Goal: Communication & Community: Answer question/provide support

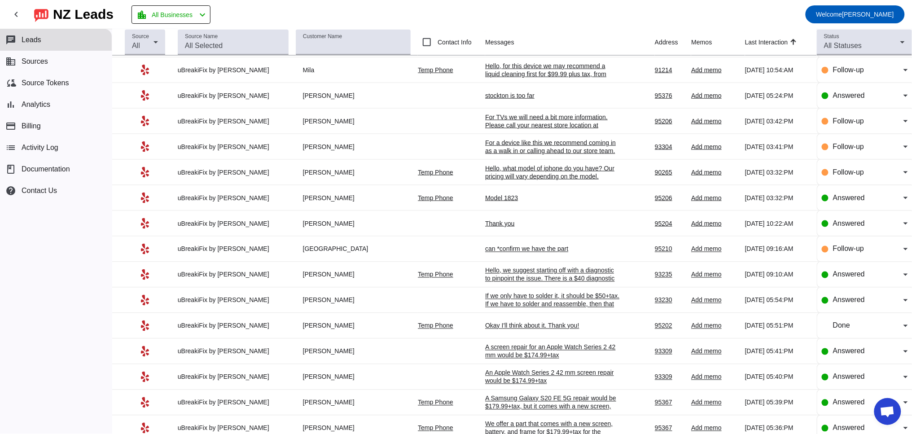
scroll to position [273, 0]
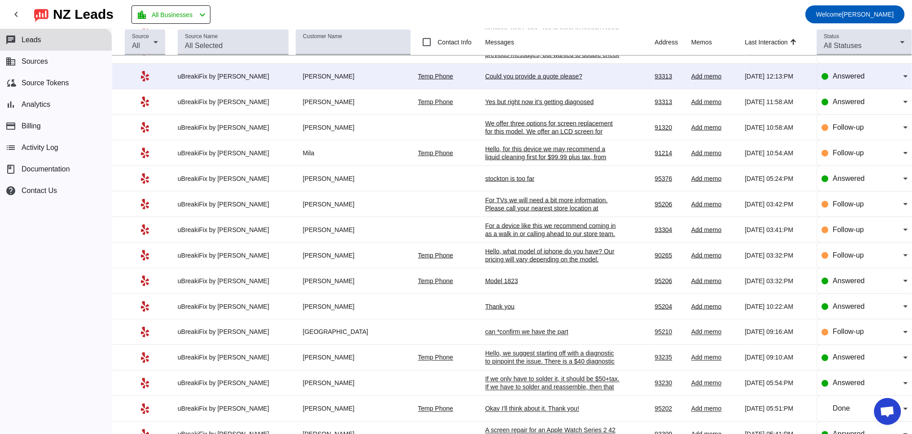
click at [545, 336] on div "can *confirm we have the part" at bounding box center [552, 332] width 135 height 8
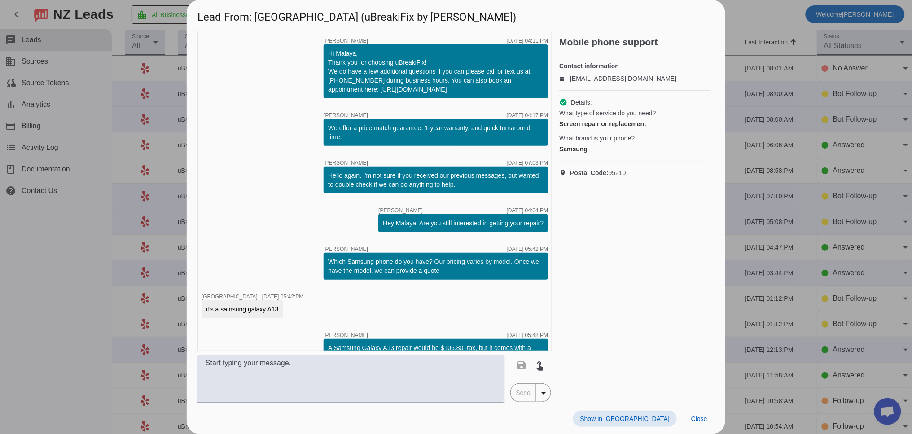
scroll to position [146, 0]
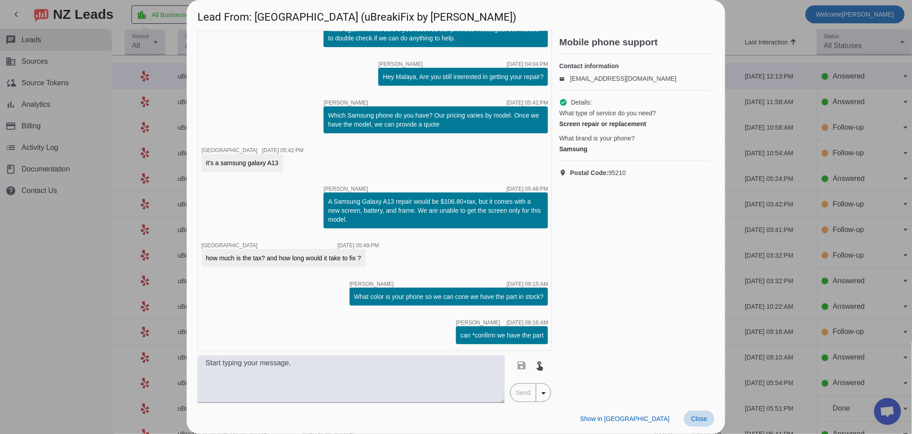
click at [700, 421] on span "Close" at bounding box center [699, 418] width 16 height 7
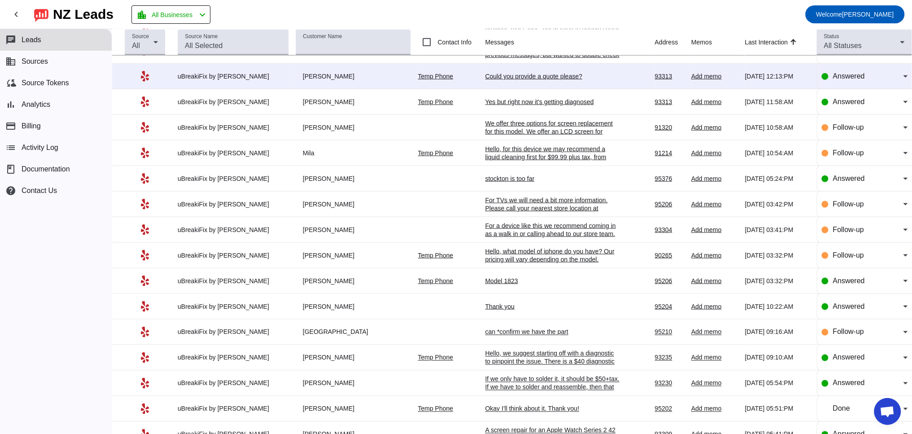
click at [488, 311] on div "Thank you" at bounding box center [552, 307] width 135 height 8
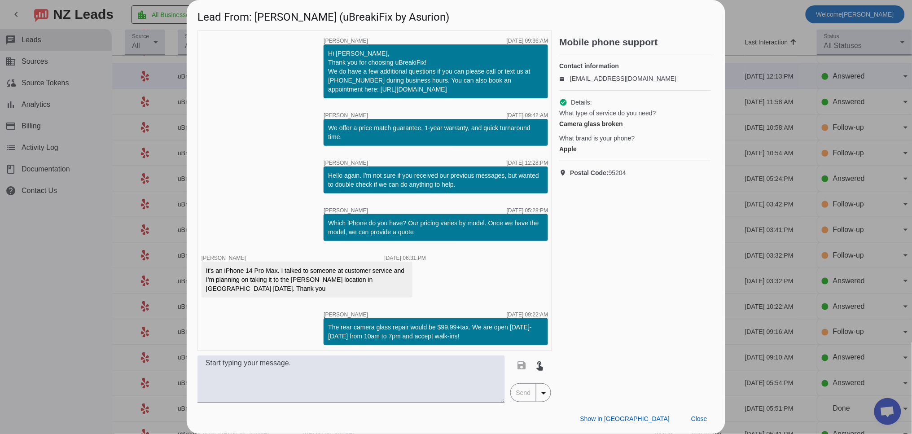
scroll to position [40, 0]
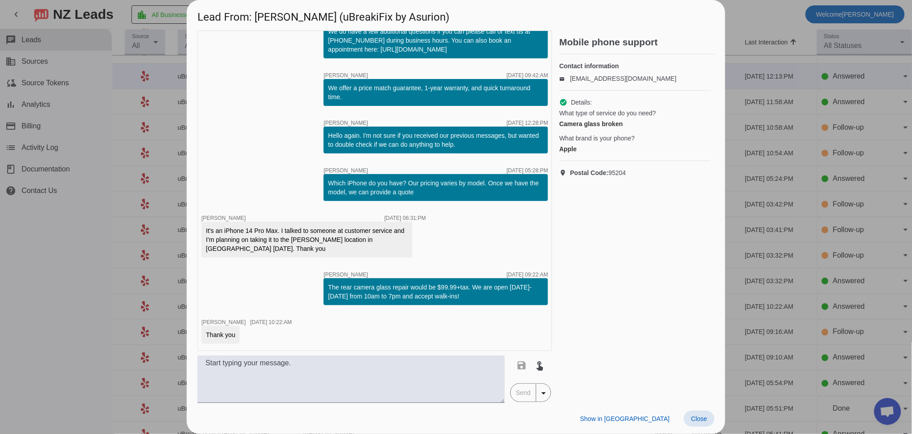
drag, startPoint x: 704, startPoint y: 421, endPoint x: 695, endPoint y: 416, distance: 9.5
click at [703, 422] on span "Close" at bounding box center [699, 418] width 16 height 7
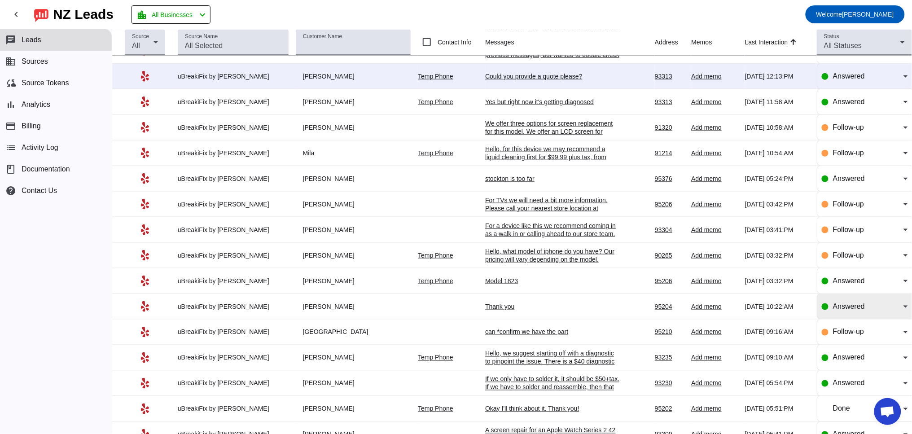
click at [822, 312] on div "Answered" at bounding box center [865, 306] width 86 height 11
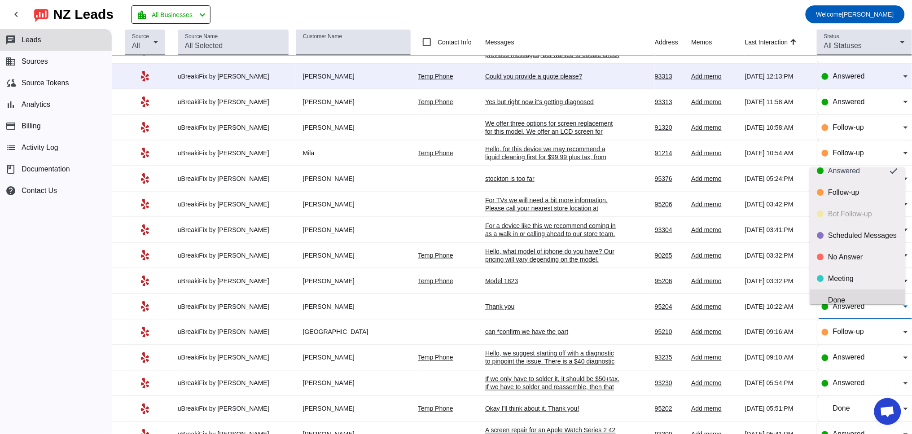
scroll to position [21, 0]
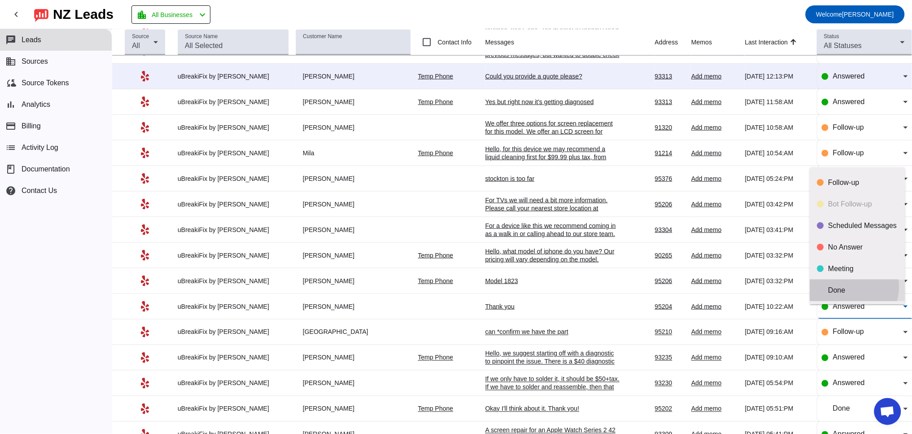
click at [850, 287] on div "Done" at bounding box center [864, 290] width 70 height 9
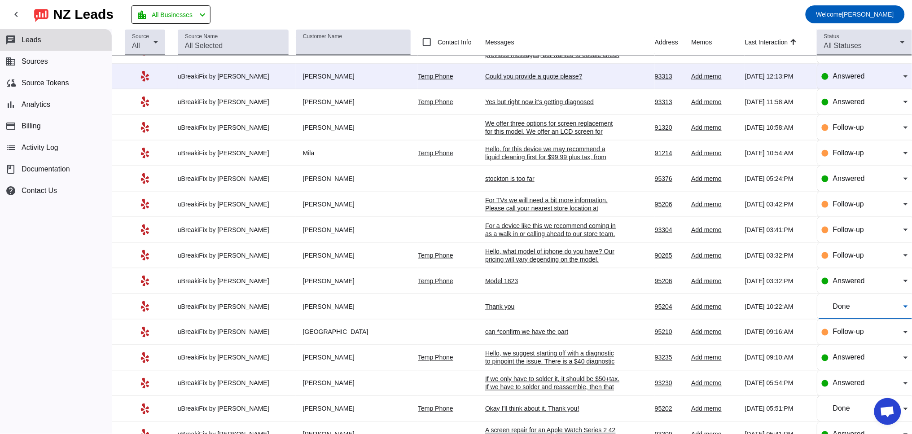
click at [496, 285] on div "Model 1823" at bounding box center [552, 281] width 135 height 8
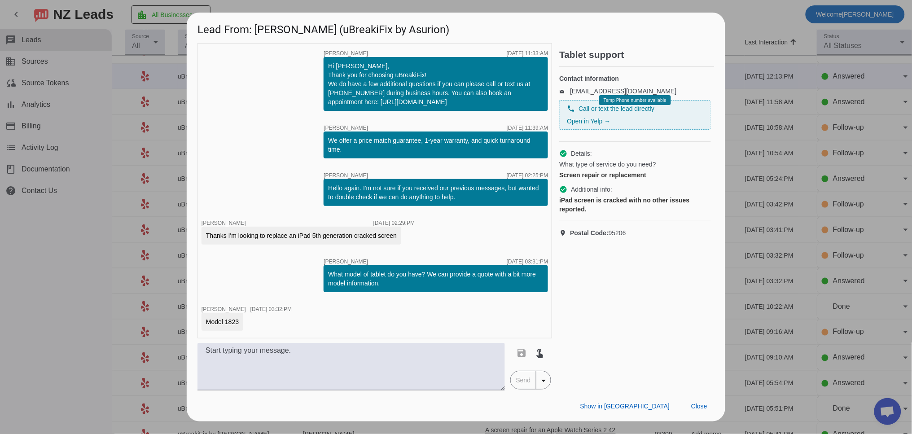
drag, startPoint x: 203, startPoint y: 321, endPoint x: 245, endPoint y: 323, distance: 41.8
click at [243, 323] on div "Model 1823" at bounding box center [223, 322] width 42 height 18
copy div "Model 1823"
click at [301, 378] on textarea at bounding box center [352, 367] width 308 height 48
type textarea "I"
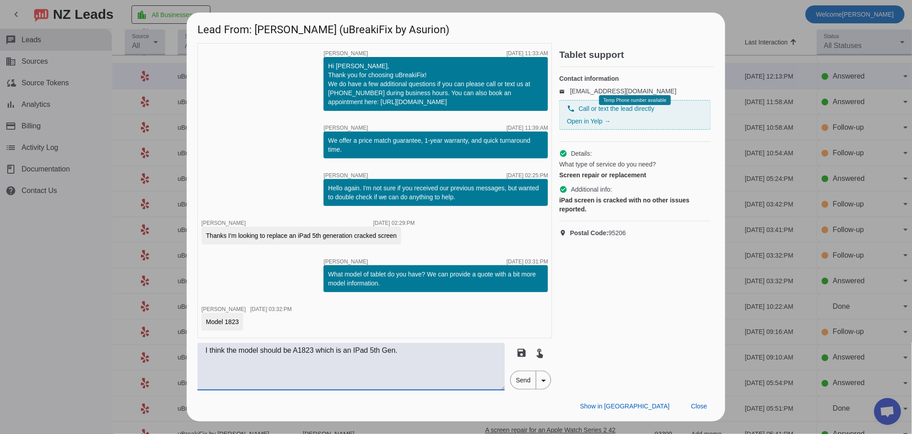
click at [209, 350] on textarea "I think the model should be A1823 which is an IPad 5th Gen." at bounding box center [352, 367] width 308 height 48
click at [452, 350] on textarea "I'm not seeing that model. I think the model should be A1823 which is an IPad 5…" at bounding box center [352, 367] width 308 height 48
click at [495, 354] on textarea "I'm not seeing that model. I think the model should be A1823 which is an iPad 5…" at bounding box center [352, 367] width 308 height 48
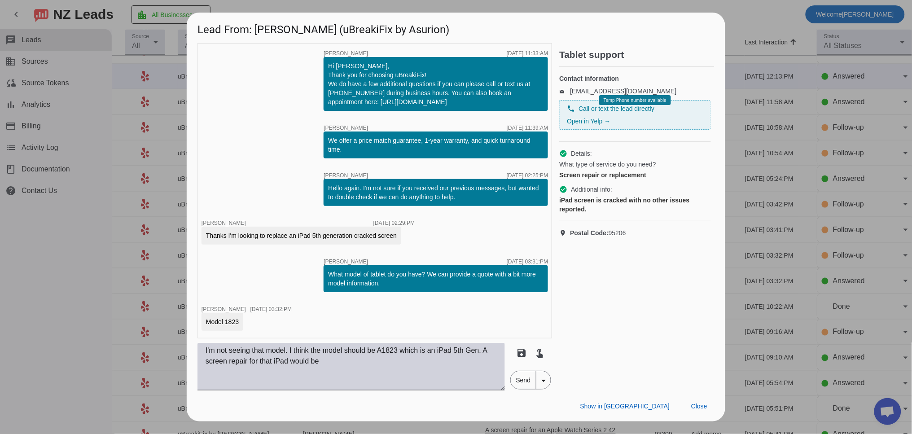
click at [347, 357] on textarea "I'm not seeing that model. I think the model should be A1823 which is an iPad 5…" at bounding box center [352, 367] width 308 height 48
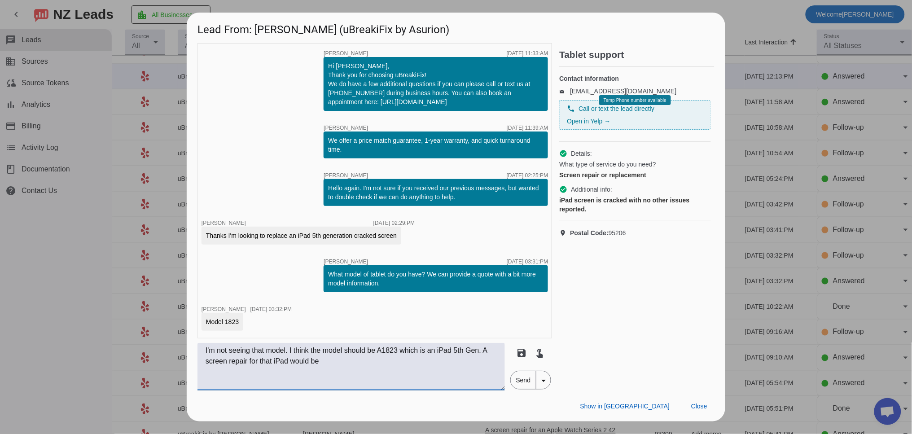
click at [497, 352] on textarea "I'm not seeing that model. I think the model should be A1823 which is an iPad 5…" at bounding box center [352, 367] width 308 height 48
paste textarea "If only the digitizer is damaged, it would be $+tax. If the LCD is damaged, the…"
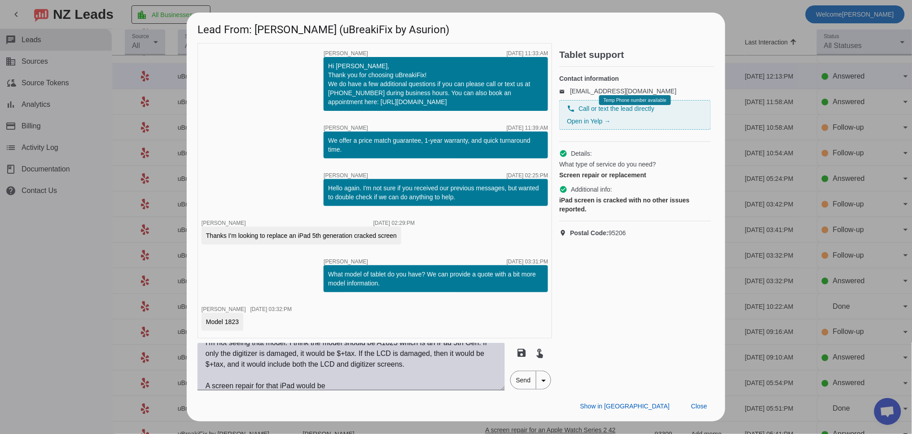
click at [369, 356] on textarea "I'm not seeing that model. I think the model should be A1823 which is an iPad 5…" at bounding box center [352, 367] width 308 height 48
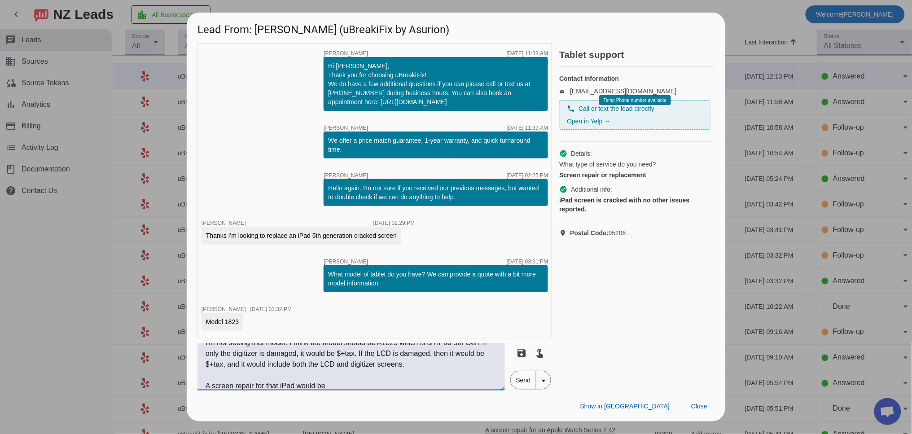
click at [373, 354] on textarea "I'm not seeing that model. I think the model should be A1823 which is an iPad 5…" at bounding box center [352, 367] width 308 height 48
click at [268, 366] on textarea "I'm not seeing that model. I think the model should be A1823 which is an iPad 5…" at bounding box center [352, 367] width 308 height 48
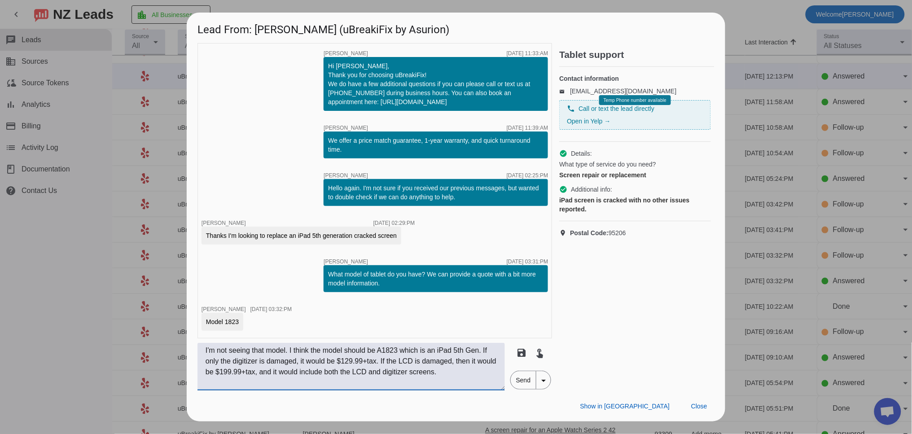
drag, startPoint x: 325, startPoint y: 363, endPoint x: 336, endPoint y: 368, distance: 12.9
click at [325, 363] on textarea "I'm not seeing that model. I think the model should be A1823 which is an iPad 5…" at bounding box center [352, 367] width 308 height 48
click at [349, 374] on textarea "I'm not seeing that model. I think the model should be A1823 which is an iPad 5…" at bounding box center [352, 367] width 308 height 48
click at [290, 384] on textarea "I'm not seeing that model. I think the model should be A1823 which is an iPad 5…" at bounding box center [352, 367] width 308 height 48
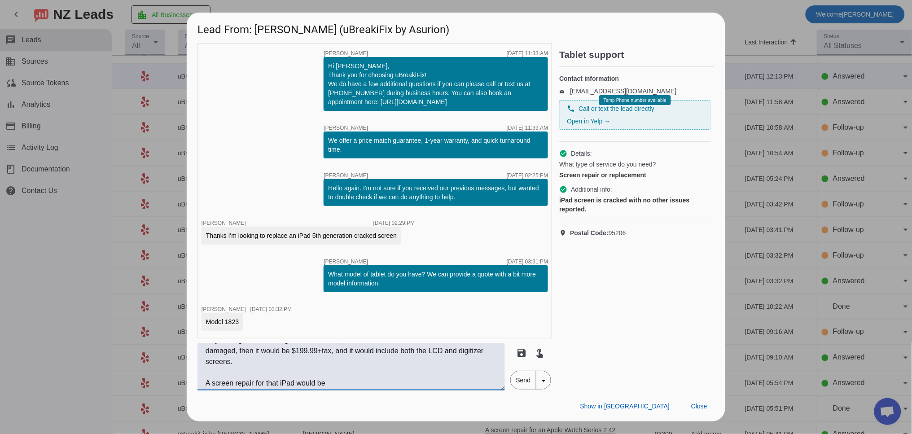
scroll to position [22, 0]
drag, startPoint x: 283, startPoint y: 387, endPoint x: 201, endPoint y: 370, distance: 84.4
click at [201, 370] on textarea "I'm not seeing that model. I think the model should be A1823 which is an iPad 5…" at bounding box center [352, 367] width 308 height 48
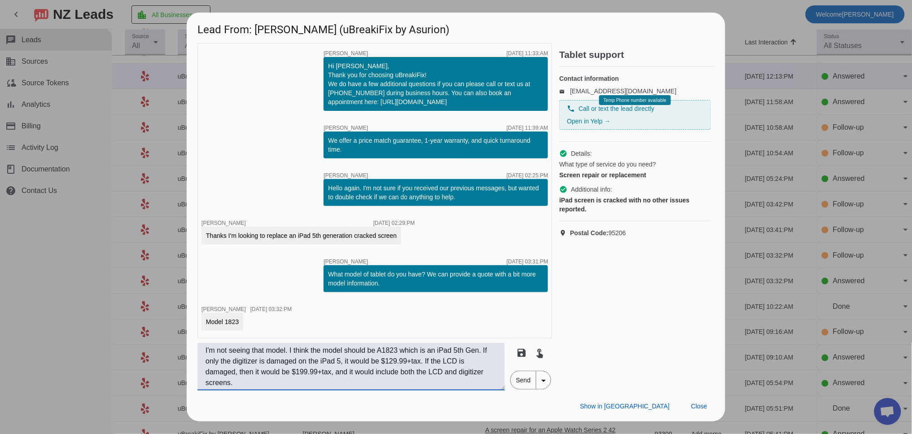
scroll to position [0, 0]
drag, startPoint x: 273, startPoint y: 386, endPoint x: 203, endPoint y: 363, distance: 73.8
click at [203, 363] on textarea "I'm not seeing that model. I think the model should be A1823 which is an iPad 5…" at bounding box center [352, 367] width 308 height 48
click at [304, 365] on textarea "I'm not seeing that model. I think the model should be A1823 which is an iPad 5…" at bounding box center [352, 367] width 308 height 48
click at [458, 365] on textarea "I'm not seeing that model. I think the model should be A1823 which is an iPad 5…" at bounding box center [352, 367] width 308 height 48
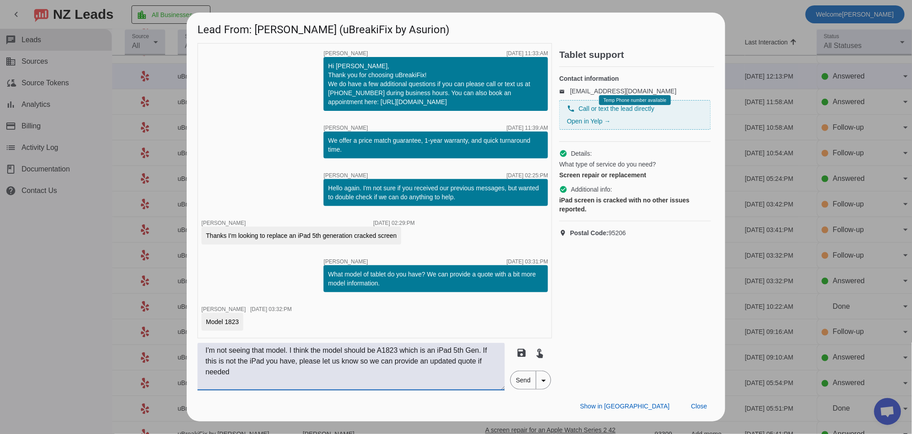
type textarea "I'm not seeing that model. I think the model should be A1823 which is an iPad 5…"
click at [525, 378] on span "Send" at bounding box center [524, 380] width 26 height 18
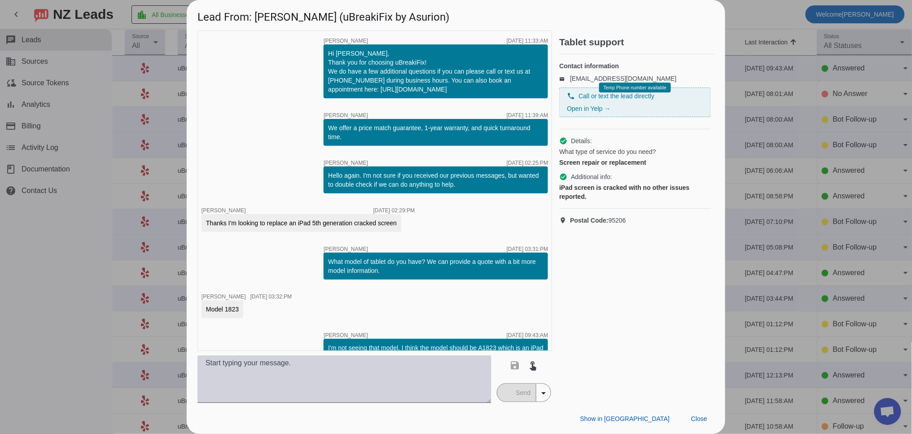
scroll to position [31, 0]
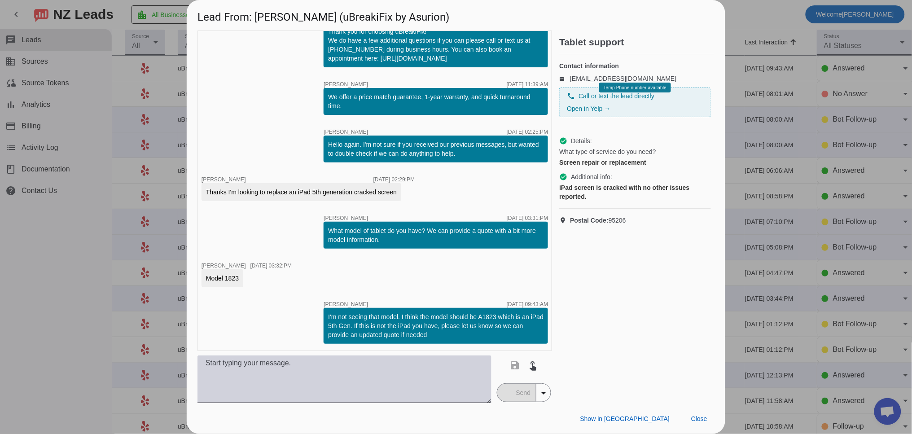
click at [301, 378] on textarea at bounding box center [345, 380] width 294 height 48
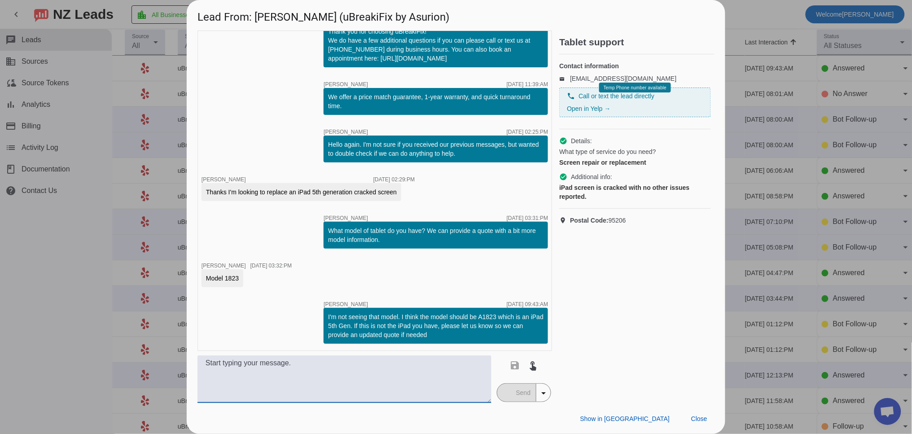
paste textarea "If only the digitizer is damaged on the iPad 5, it would be $129.99+tax. If the…"
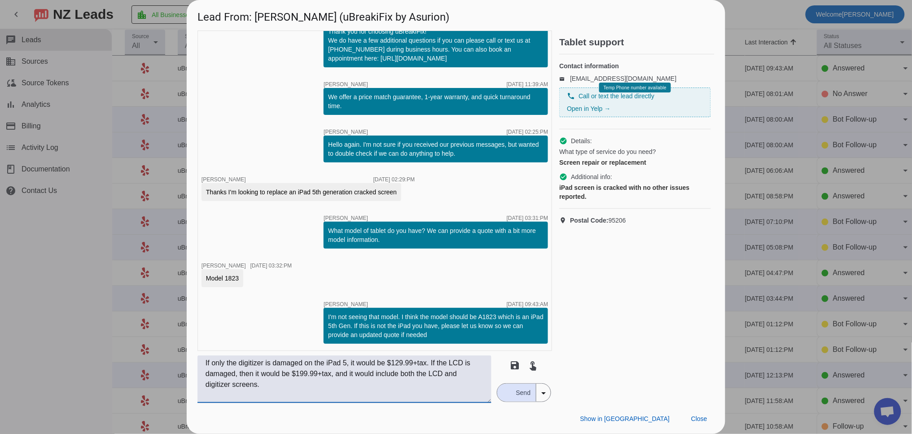
type textarea "If only the digitizer is damaged on the iPad 5, it would be $129.99+tax. If the…"
click at [513, 397] on span "Send" at bounding box center [524, 393] width 26 height 18
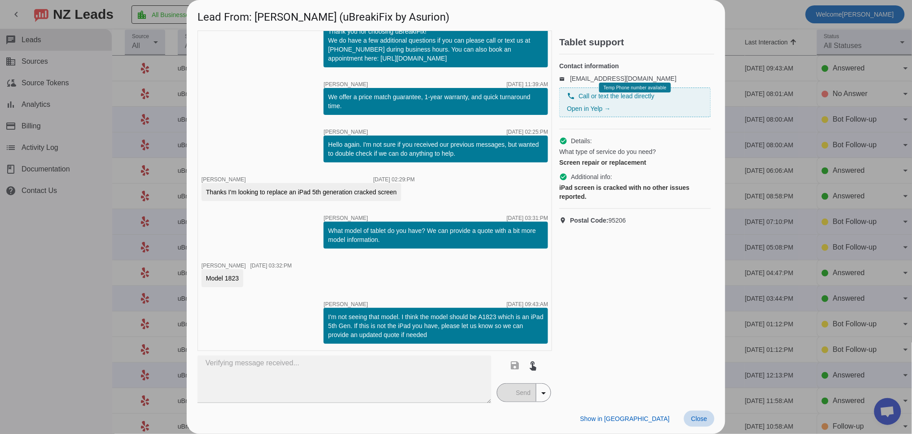
click at [700, 418] on span "Close" at bounding box center [699, 418] width 16 height 7
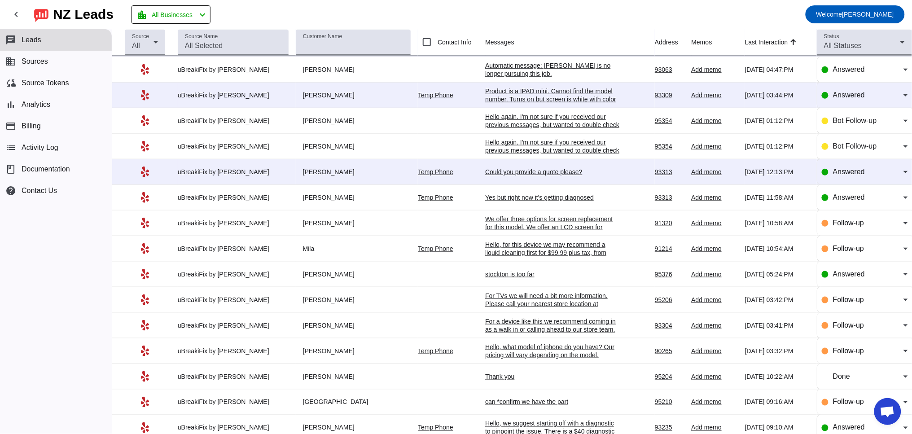
scroll to position [249, 0]
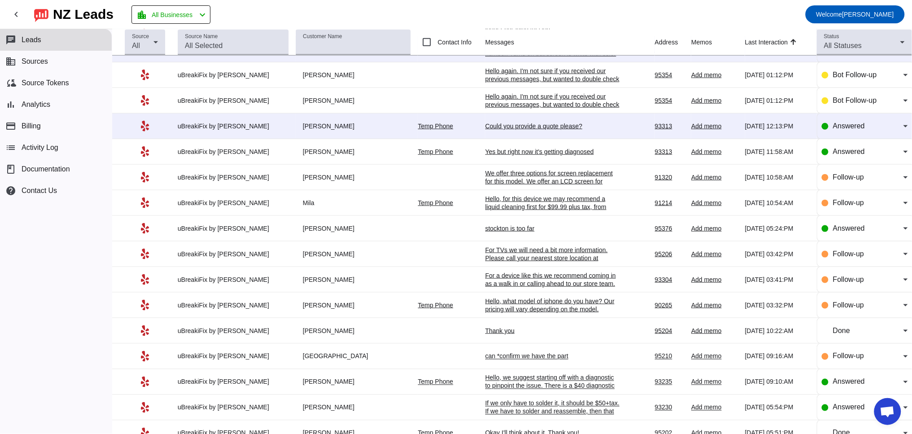
click at [545, 287] on div "For a device like this we recommend coming in as a walk in or calling ahead to …" at bounding box center [552, 296] width 135 height 48
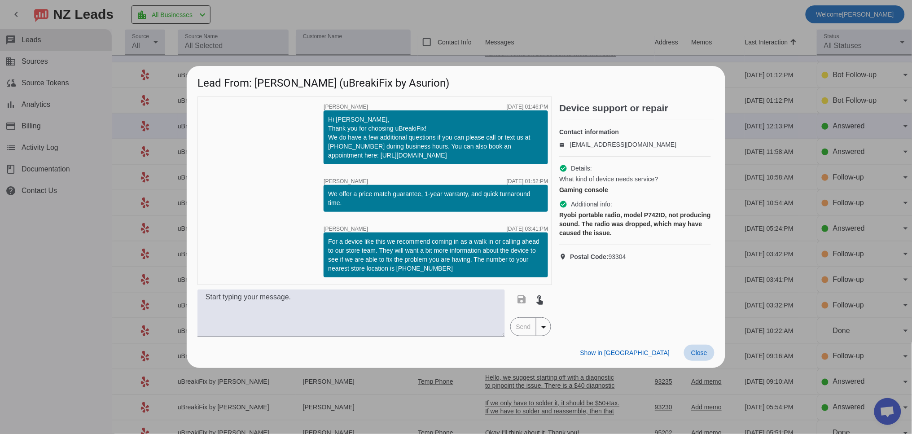
click at [695, 352] on span "Close" at bounding box center [699, 352] width 16 height 7
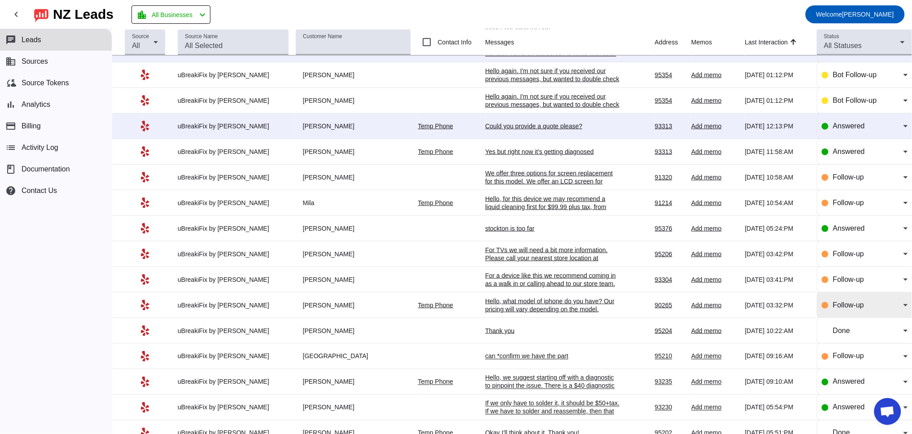
click at [855, 309] on span "Follow-up" at bounding box center [848, 305] width 31 height 8
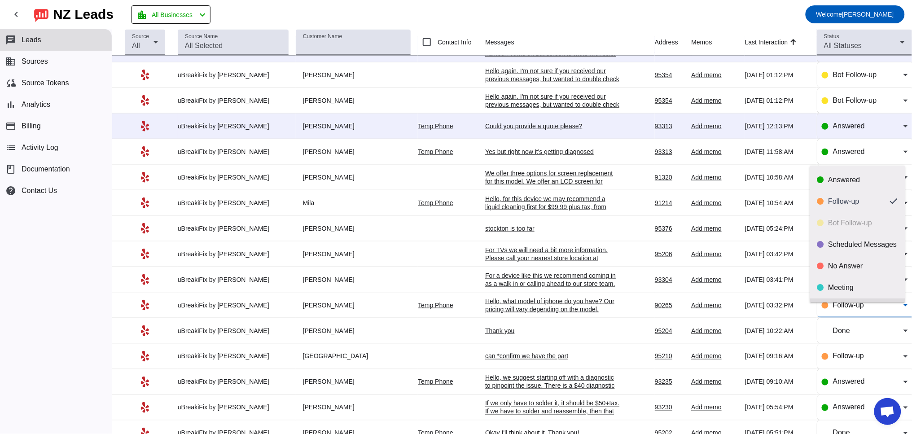
scroll to position [21, 0]
click at [839, 290] on div "Done" at bounding box center [864, 288] width 70 height 9
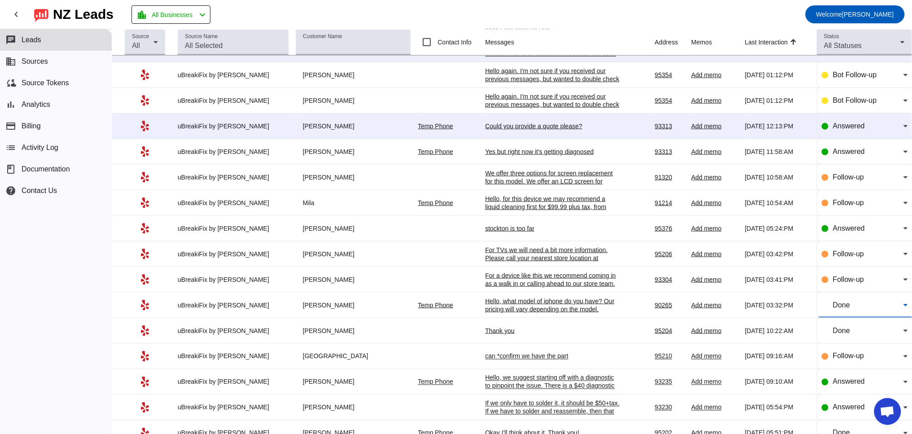
click at [859, 311] on div "Done" at bounding box center [868, 305] width 70 height 11
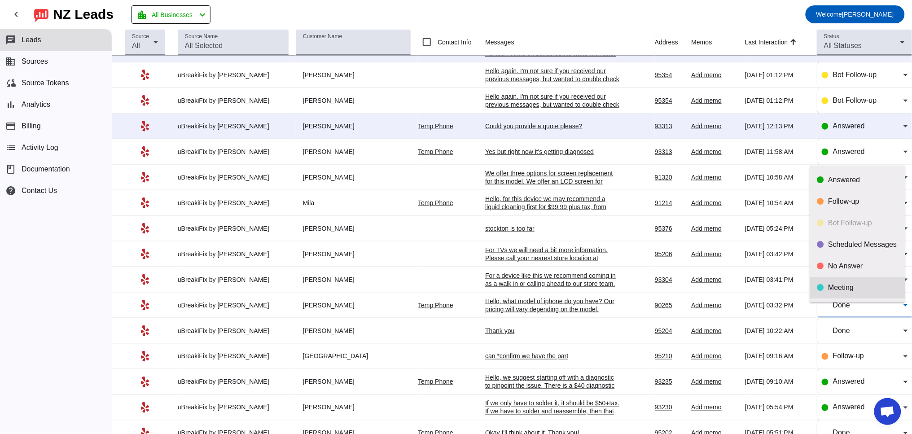
scroll to position [18, 0]
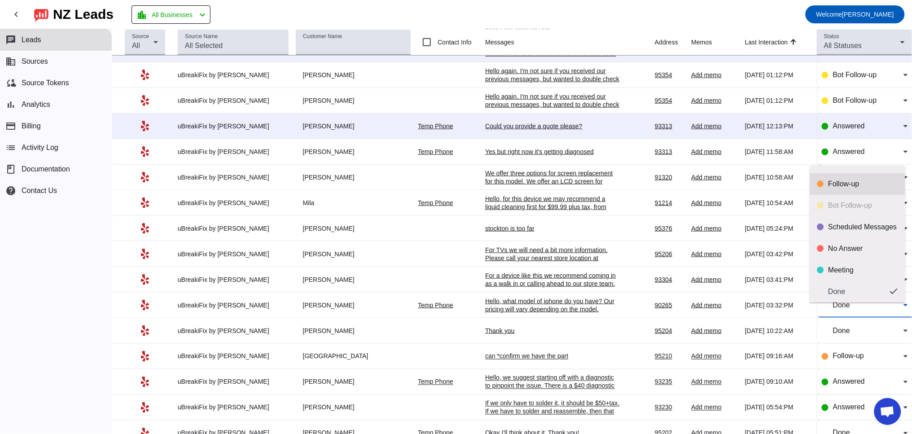
click at [841, 185] on div "Follow-up" at bounding box center [864, 184] width 70 height 9
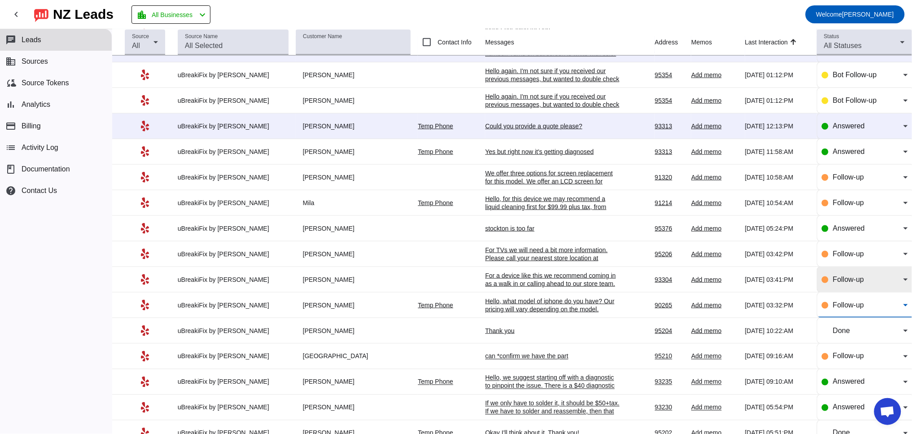
click at [847, 283] on span "Follow-up" at bounding box center [848, 280] width 31 height 8
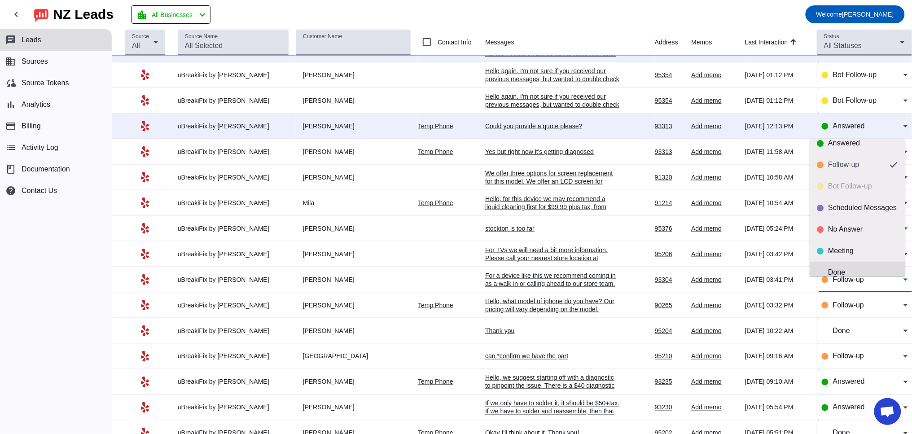
scroll to position [21, 0]
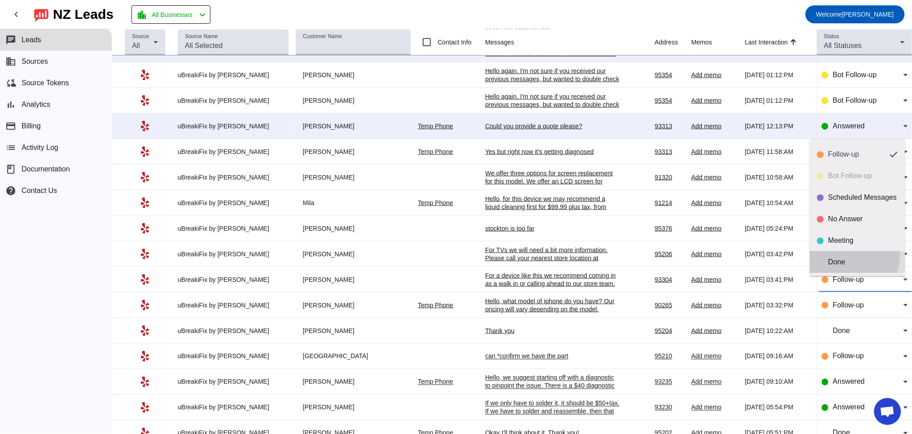
click at [844, 255] on mat-option "Done" at bounding box center [857, 262] width 95 height 22
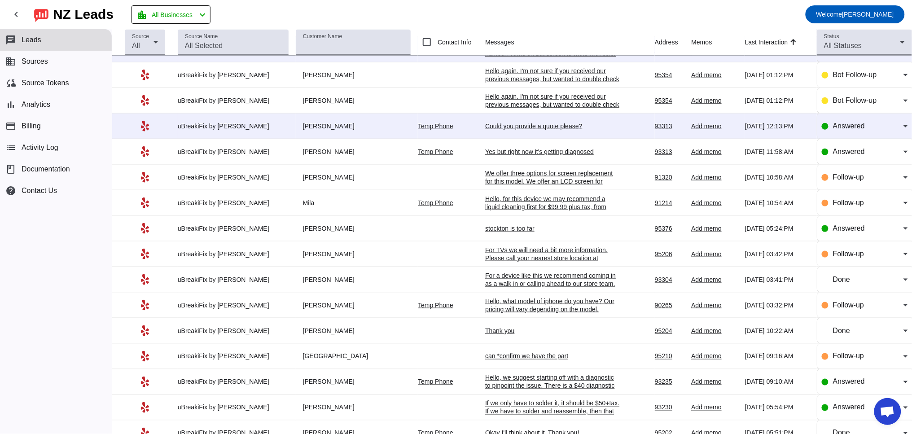
click at [527, 262] on div "For TVs we will need a bit more information. Please call your nearest store loc…" at bounding box center [552, 258] width 135 height 24
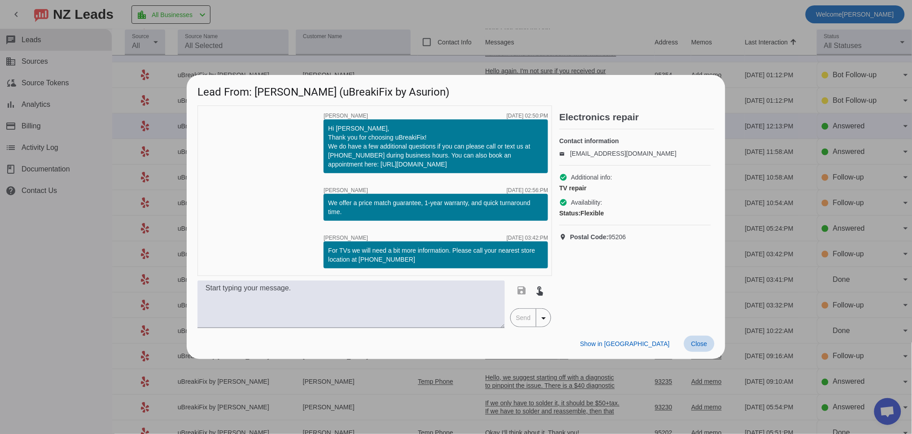
click at [701, 344] on span "Close" at bounding box center [699, 343] width 16 height 7
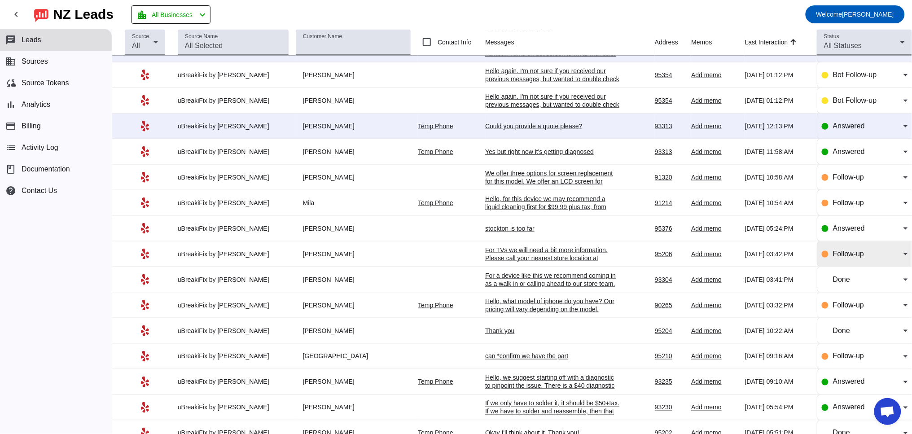
click at [853, 255] on div "Follow-up" at bounding box center [865, 254] width 86 height 25
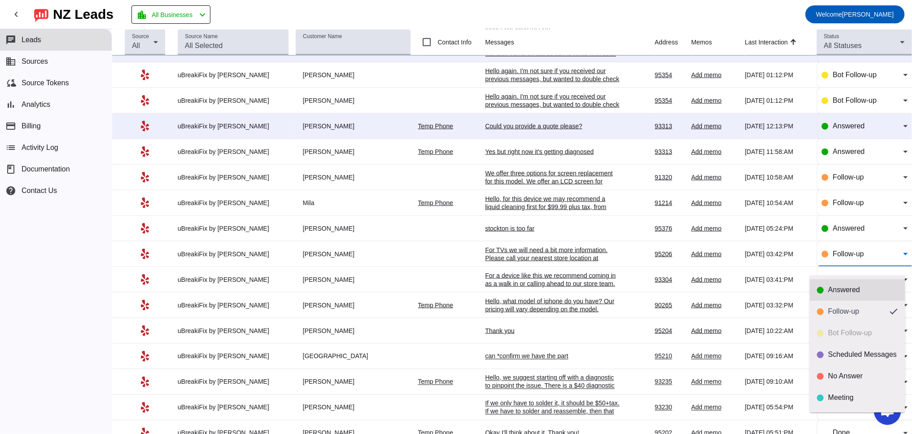
click at [850, 293] on div "Answered" at bounding box center [864, 290] width 70 height 9
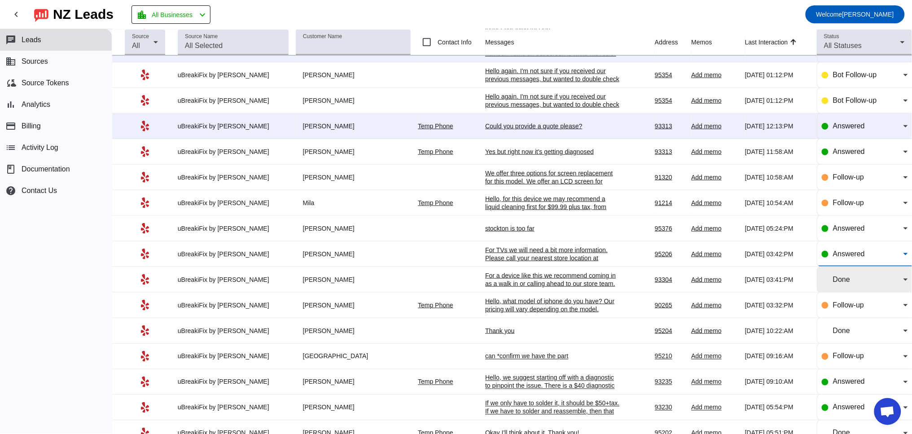
click at [833, 283] on span "Done" at bounding box center [841, 280] width 17 height 8
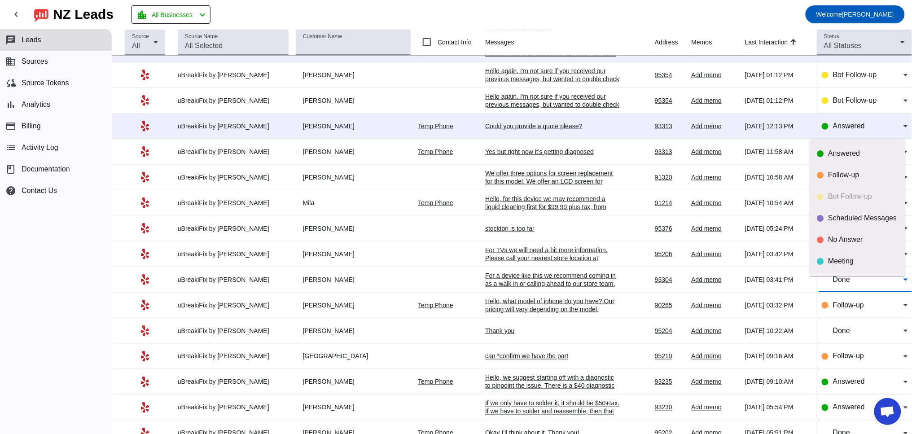
scroll to position [18, 0]
click at [844, 136] on div at bounding box center [456, 217] width 912 height 434
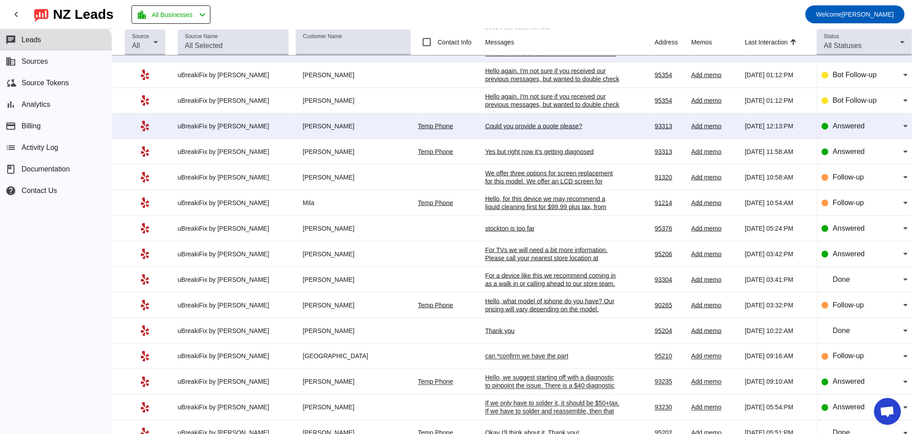
scroll to position [0, 0]
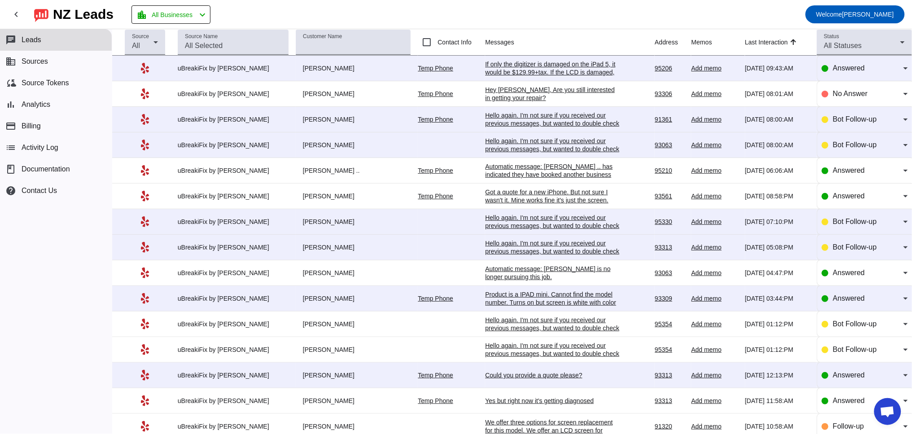
click at [556, 70] on div "If only the digitizer is damaged on the iPad 5, it would be $129.99+tax. If the…" at bounding box center [552, 76] width 135 height 32
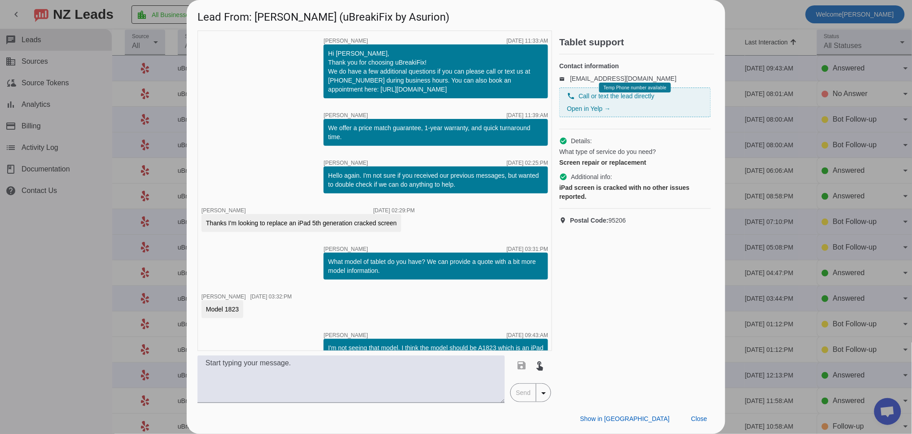
scroll to position [88, 0]
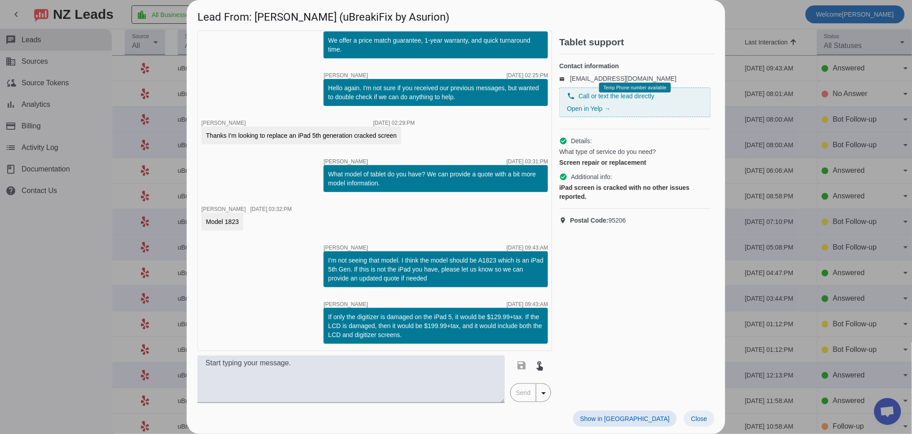
click at [704, 418] on span "Close" at bounding box center [699, 418] width 16 height 7
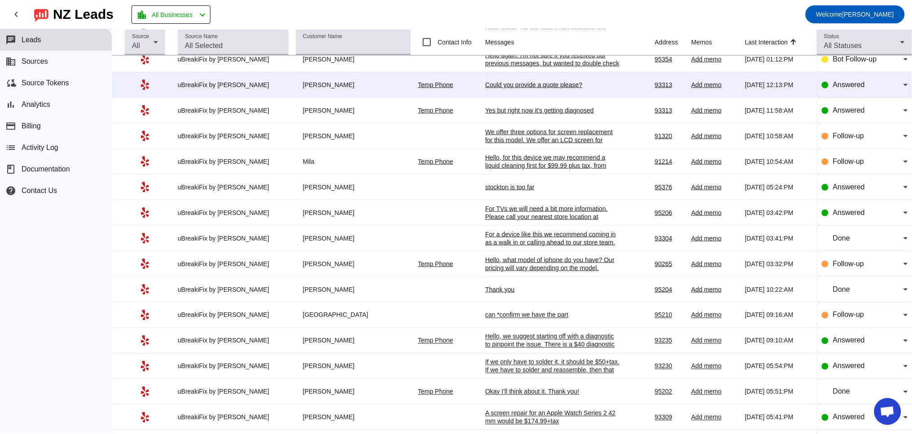
scroll to position [332, 0]
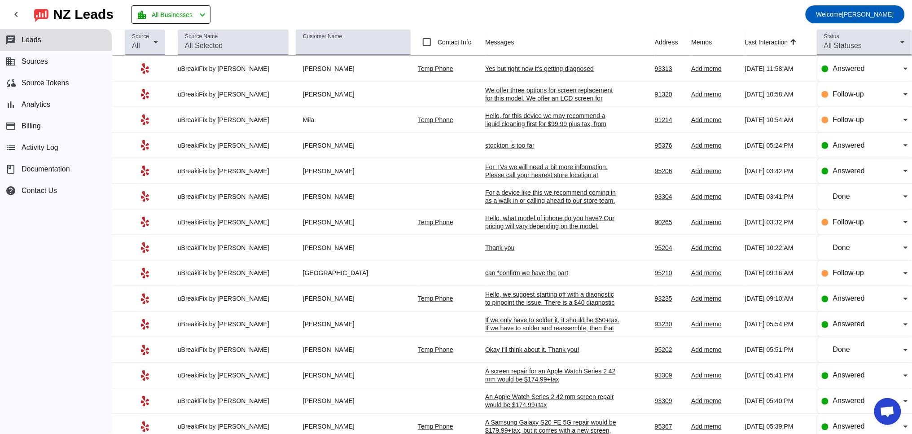
click at [557, 277] on div "can *confirm we have the part" at bounding box center [552, 273] width 135 height 8
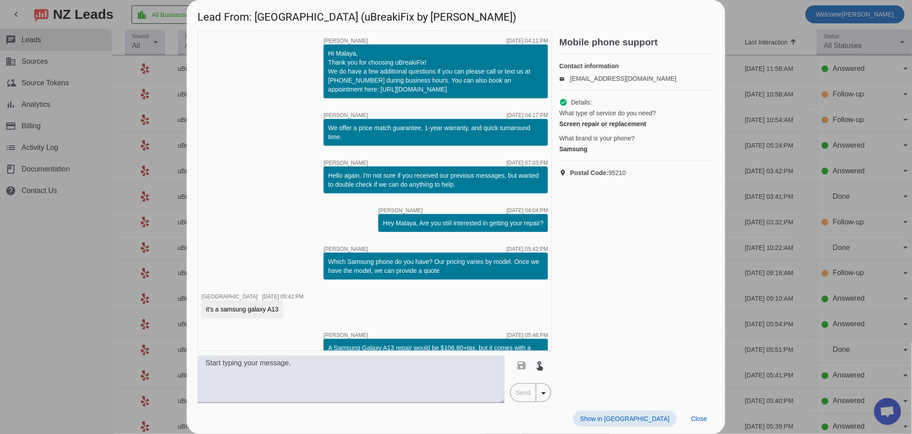
scroll to position [146, 0]
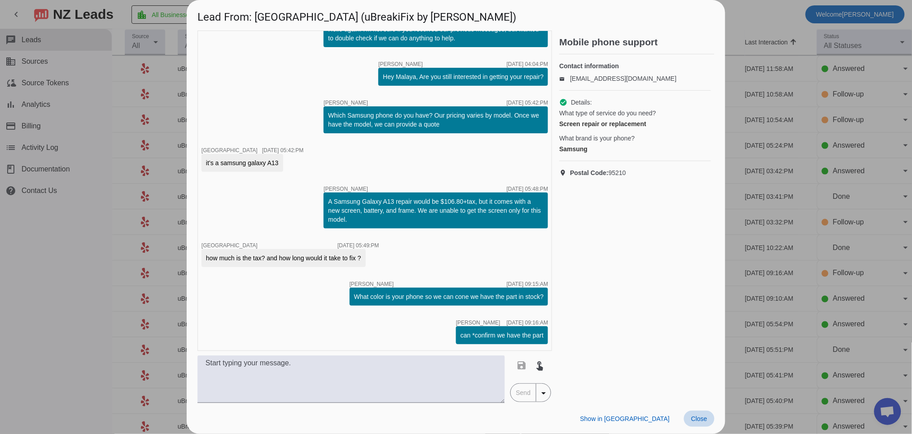
click at [705, 418] on span "Close" at bounding box center [699, 418] width 16 height 7
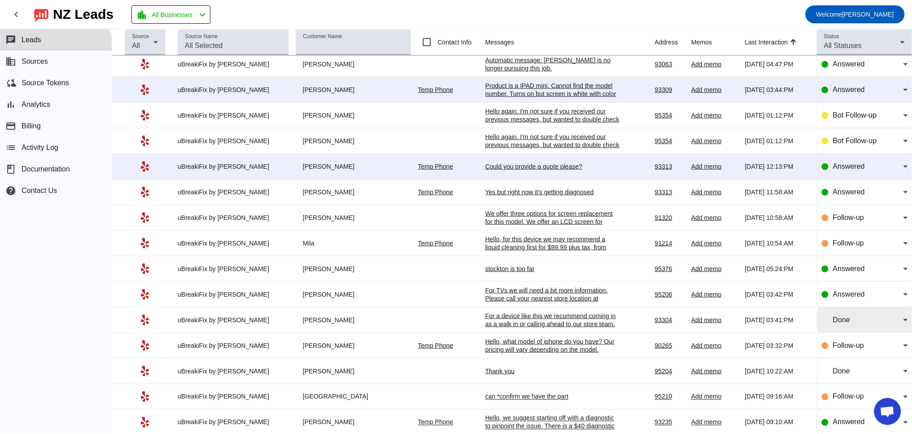
scroll to position [166, 0]
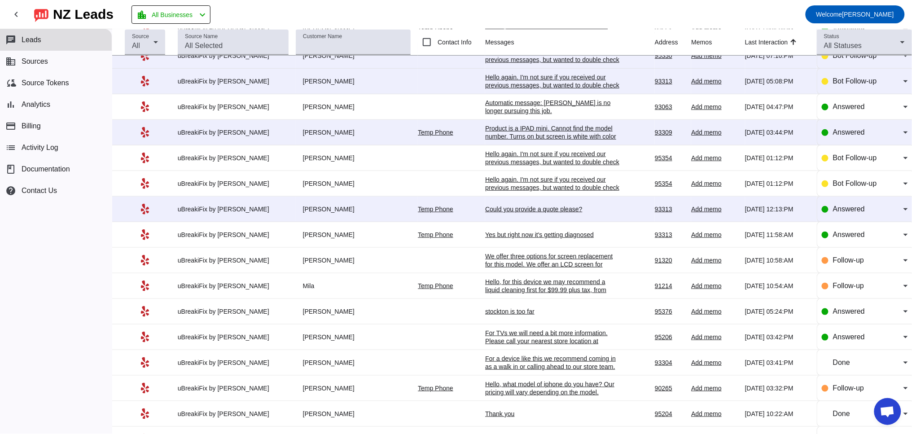
click at [554, 373] on div "For a device like this we recommend coming in as a walk in or calling ahead to …" at bounding box center [552, 379] width 135 height 48
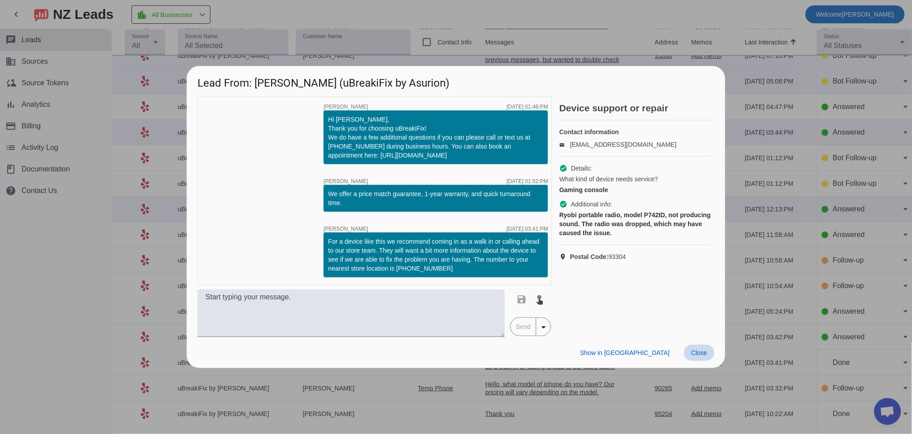
click at [695, 349] on span "Close" at bounding box center [699, 352] width 16 height 7
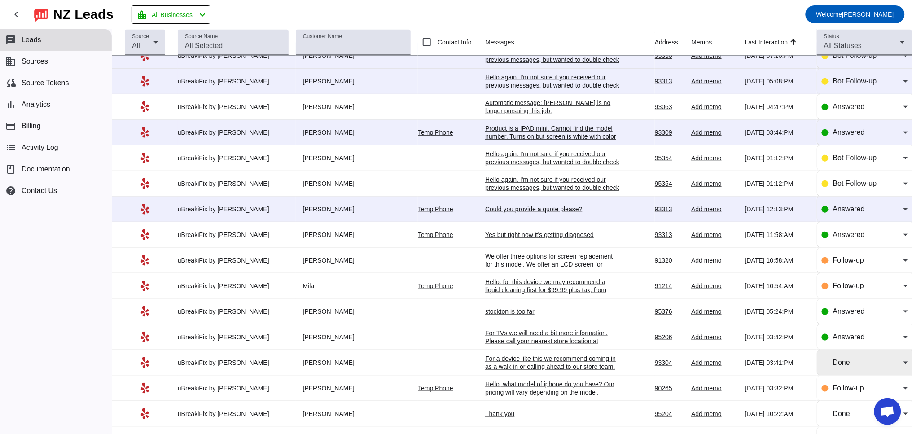
click at [833, 366] on span "Done" at bounding box center [841, 363] width 17 height 8
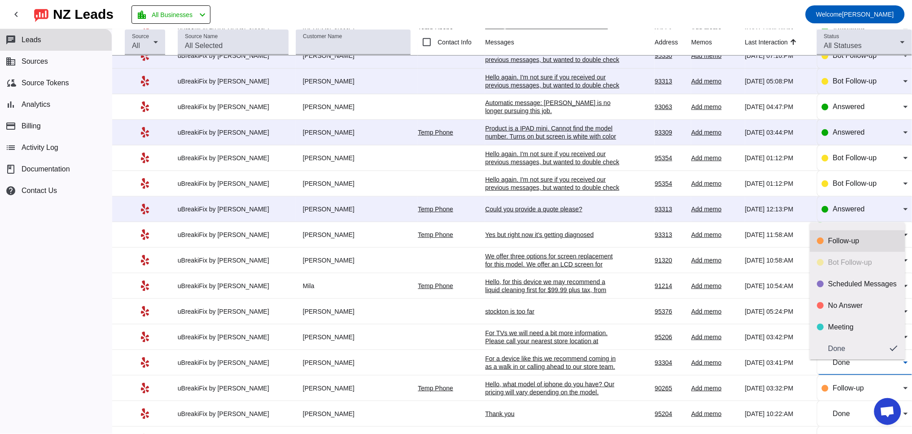
scroll to position [0, 0]
click at [843, 239] on div "Answered" at bounding box center [864, 237] width 70 height 9
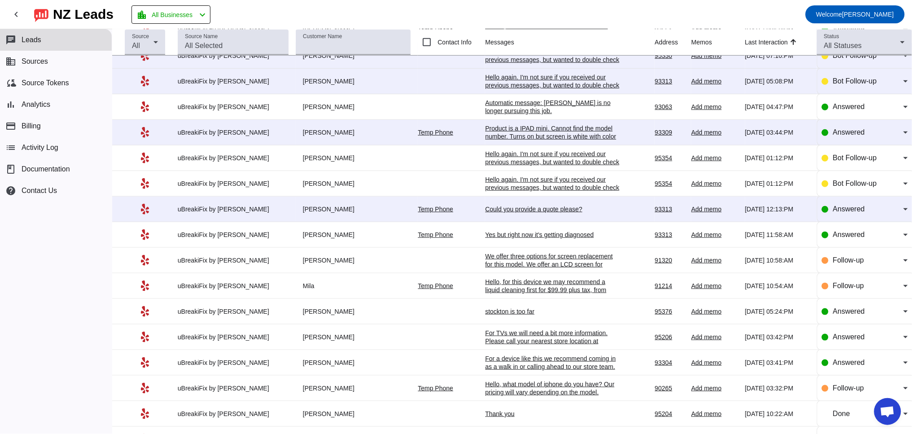
click at [502, 315] on td "stockton is too far [DATE] 05:24:PM" at bounding box center [570, 312] width 170 height 26
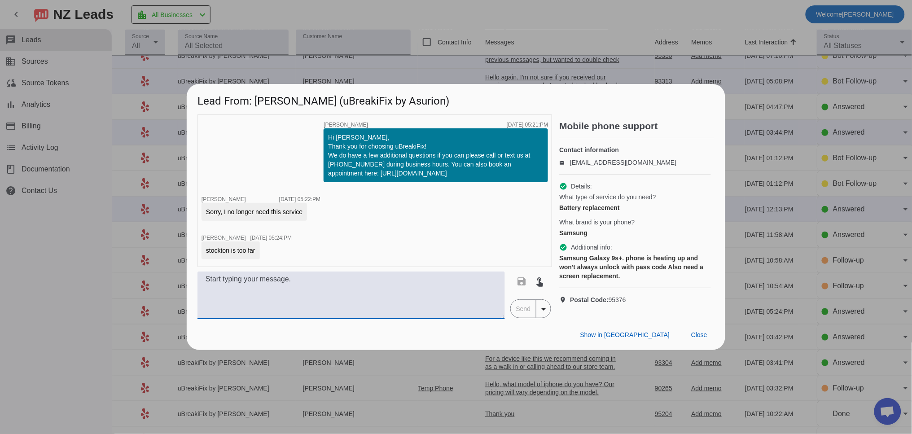
click at [257, 299] on textarea at bounding box center [352, 296] width 308 height 48
type textarea "O"
type textarea "We also have"
drag, startPoint x: 635, startPoint y: 307, endPoint x: 611, endPoint y: 304, distance: 23.9
click at [611, 304] on p "location_on Postal Code: 95376" at bounding box center [635, 299] width 152 height 9
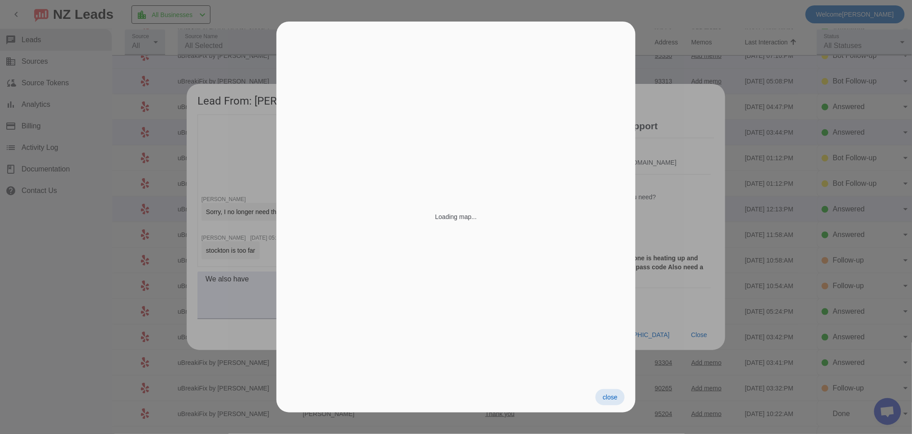
copy span "95376"
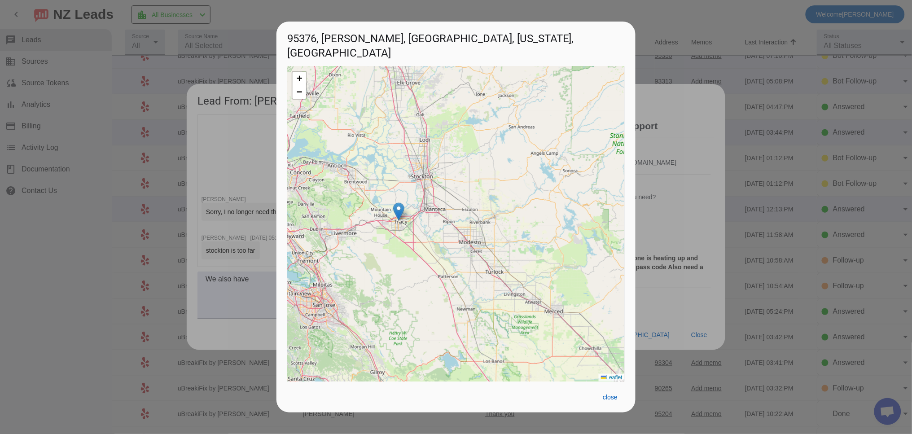
drag, startPoint x: 516, startPoint y: 261, endPoint x: 428, endPoint y: 255, distance: 88.6
click at [428, 255] on div "+ − Leaflet" at bounding box center [456, 223] width 338 height 315
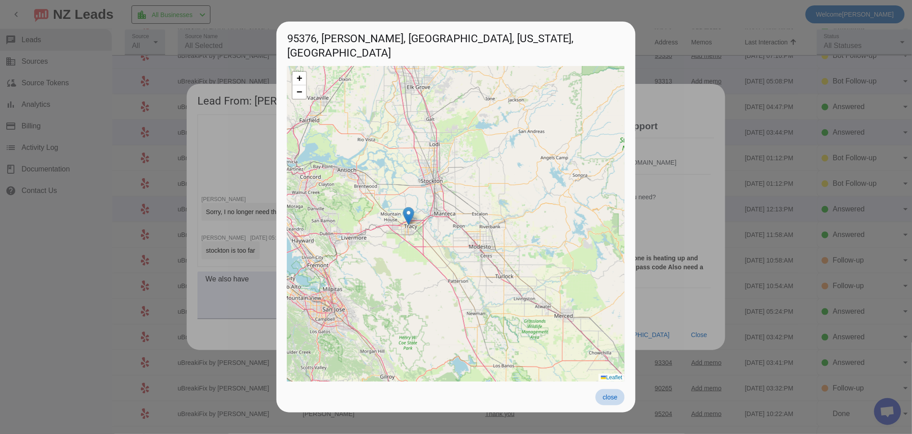
click at [617, 402] on span at bounding box center [610, 397] width 29 height 16
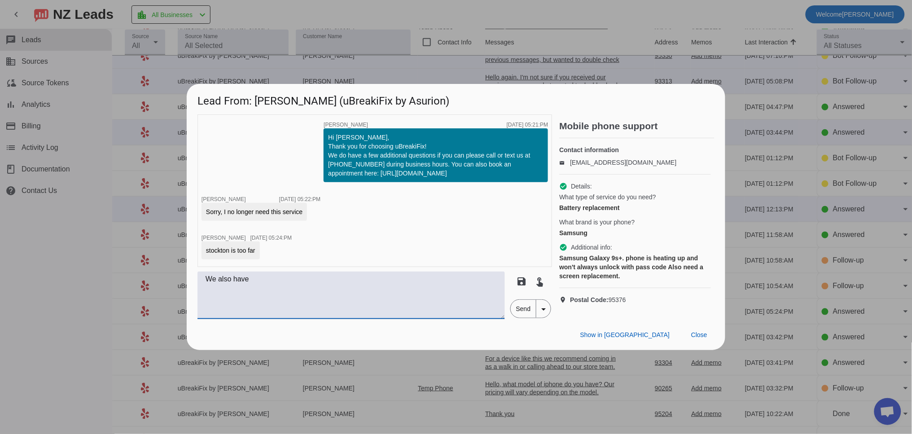
drag, startPoint x: 272, startPoint y: 279, endPoint x: 186, endPoint y: 281, distance: 85.8
click at [187, 281] on div "timer close [PERSON_NAME] [DATE] 05:21:PM Hi [PERSON_NAME], Thank you for choos…" at bounding box center [456, 216] width 539 height 205
type textarea "W"
type textarea "N"
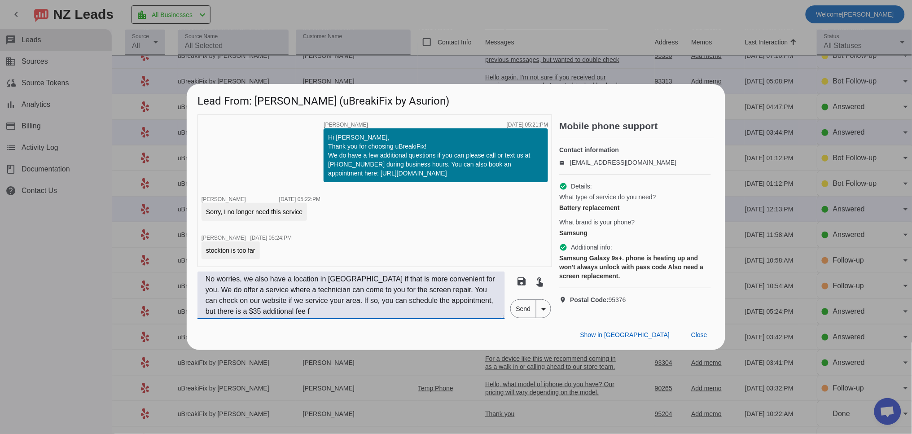
drag, startPoint x: 301, startPoint y: 316, endPoint x: 266, endPoint y: 316, distance: 35.5
click at [266, 316] on textarea "No worries, we also have a location in [GEOGRAPHIC_DATA] if that is more conven…" at bounding box center [352, 296] width 308 height 48
click at [316, 315] on textarea "No worries, we also have a location in [GEOGRAPHIC_DATA] if that is more conven…" at bounding box center [352, 296] width 308 height 48
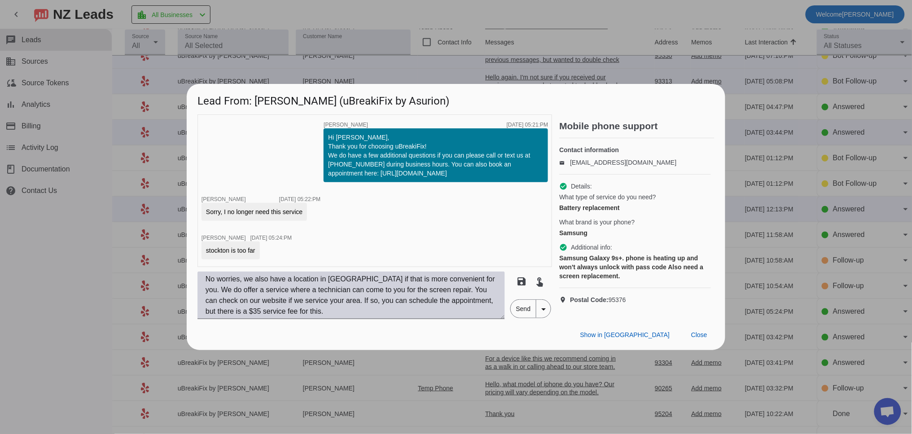
click at [378, 317] on textarea "No worries, we also have a location in [GEOGRAPHIC_DATA] if that is more conven…" at bounding box center [352, 296] width 308 height 48
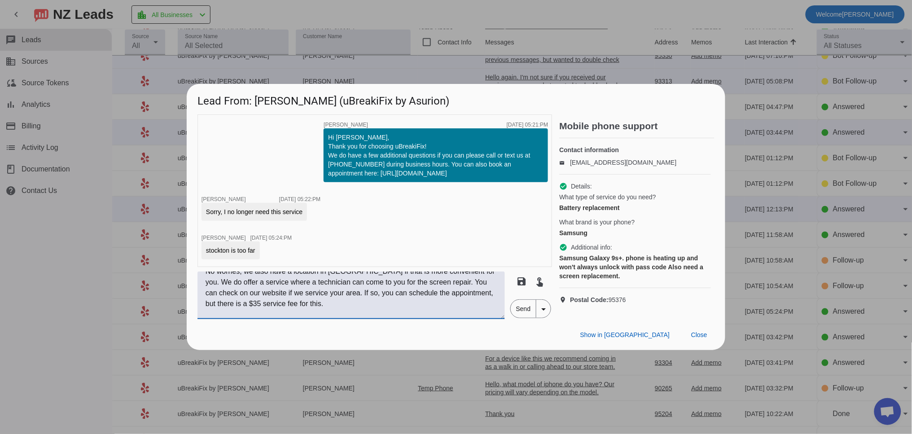
scroll to position [19, 0]
click at [228, 317] on textarea "No worries, we also have a location in [GEOGRAPHIC_DATA] if that is more conven…" at bounding box center [352, 296] width 308 height 48
paste textarea "A new screen for a Samsung Galaxy S22 would be $+tax for the screen only, or we…"
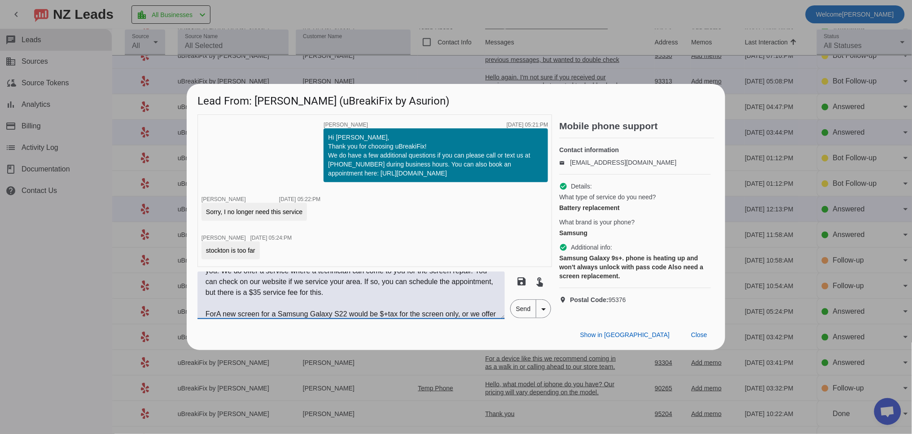
scroll to position [29, 0]
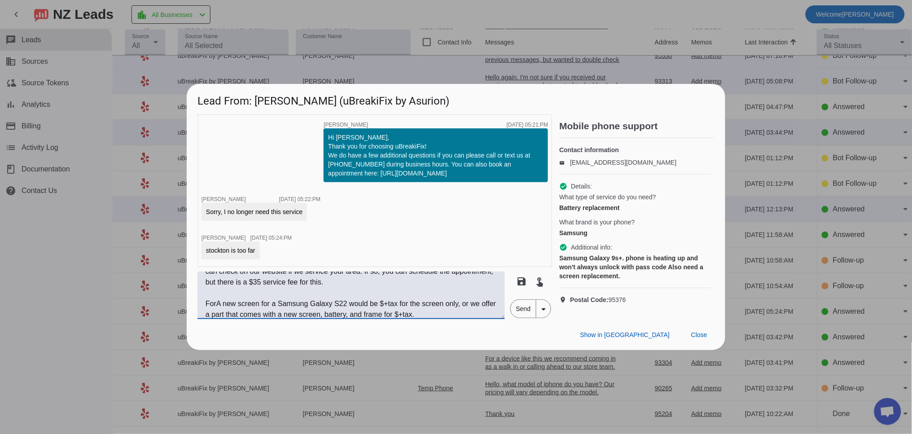
drag, startPoint x: 263, startPoint y: 308, endPoint x: 202, endPoint y: 308, distance: 60.6
click at [203, 308] on textarea "No worries, we also have a location in [GEOGRAPHIC_DATA] if that is more conven…" at bounding box center [352, 296] width 308 height 48
drag, startPoint x: 438, startPoint y: 309, endPoint x: 219, endPoint y: 308, distance: 219.1
click at [220, 309] on textarea "No worries, we also have a location in [GEOGRAPHIC_DATA] if that is more conven…" at bounding box center [352, 296] width 308 height 48
click at [220, 317] on textarea "No worries, we also have a location in [GEOGRAPHIC_DATA] if that is more conven…" at bounding box center [352, 296] width 308 height 48
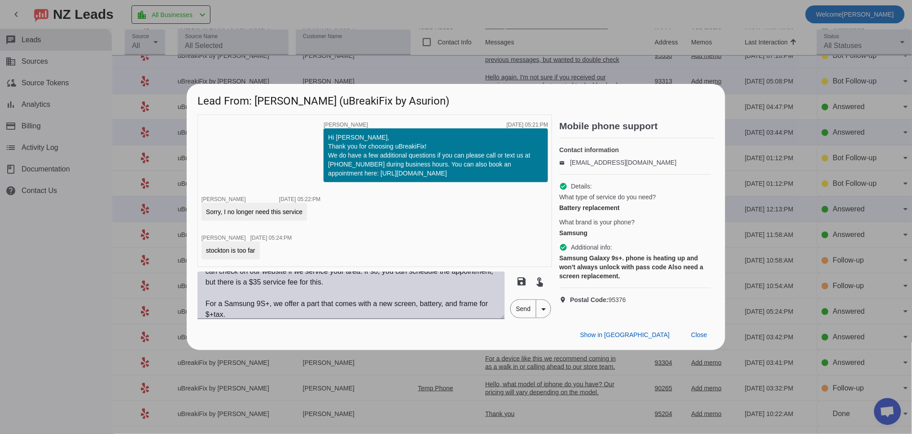
click at [221, 317] on textarea "No worries, we also have a location in [GEOGRAPHIC_DATA] if that is more conven…" at bounding box center [352, 296] width 308 height 48
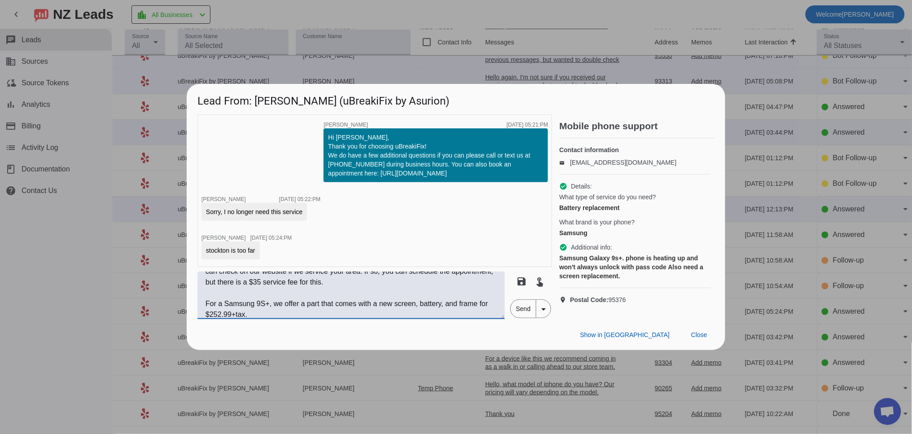
click at [275, 319] on textarea "No worries, we also have a location in [GEOGRAPHIC_DATA] if that is more conven…" at bounding box center [352, 296] width 308 height 48
click at [255, 307] on textarea "No worries, we also have a location in [GEOGRAPHIC_DATA] if that is more conven…" at bounding box center [352, 296] width 308 height 48
click at [259, 309] on textarea "No worries, we also have a location in [GEOGRAPHIC_DATA] if that is more conven…" at bounding box center [352, 296] width 308 height 48
click at [281, 316] on textarea "No worries, we also have a location in [GEOGRAPHIC_DATA] if that is more conven…" at bounding box center [352, 296] width 308 height 48
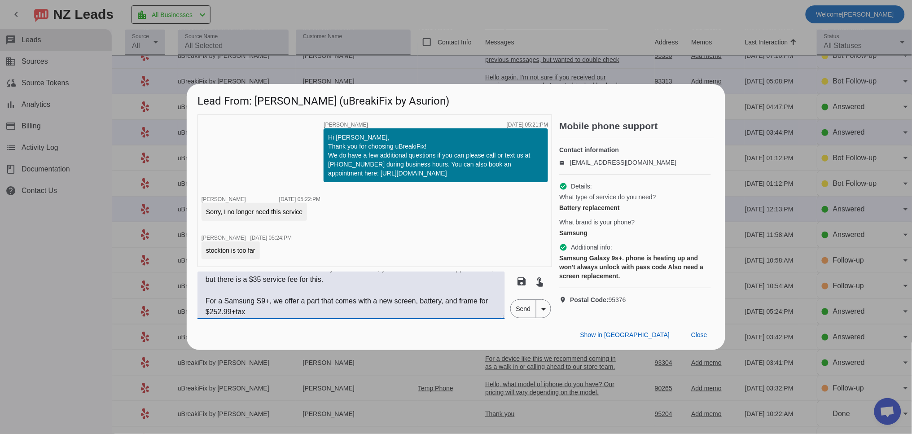
drag, startPoint x: 258, startPoint y: 317, endPoint x: 206, endPoint y: 306, distance: 53.3
click at [206, 306] on textarea "No worries, we also have a location in [GEOGRAPHIC_DATA] if that is more conven…" at bounding box center [352, 296] width 308 height 48
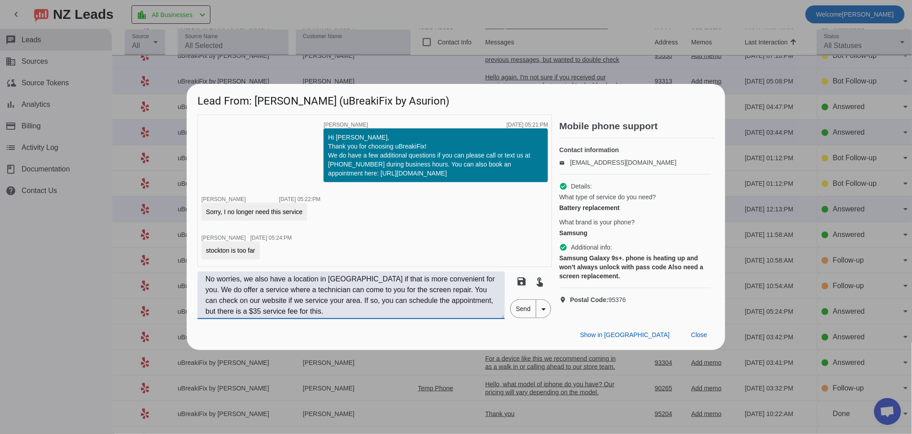
scroll to position [0, 0]
click at [453, 297] on textarea "No worries, we also have a location in [GEOGRAPHIC_DATA] if that is more conven…" at bounding box center [352, 296] width 308 height 48
click at [435, 296] on textarea "No worries, we also have a location in [GEOGRAPHIC_DATA] if that is more conven…" at bounding box center [352, 296] width 308 height 48
type textarea "No worries, we also have a location in [GEOGRAPHIC_DATA] if that is more conven…"
click at [521, 313] on span "Send" at bounding box center [524, 309] width 26 height 18
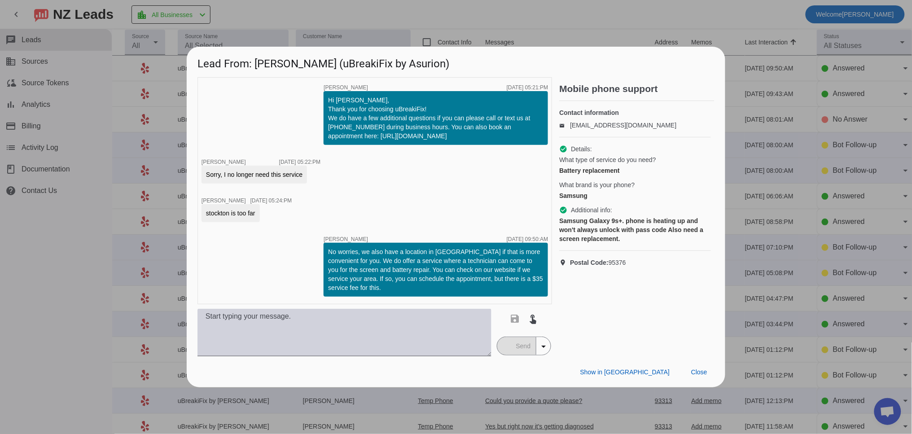
click at [230, 317] on textarea at bounding box center [345, 333] width 294 height 48
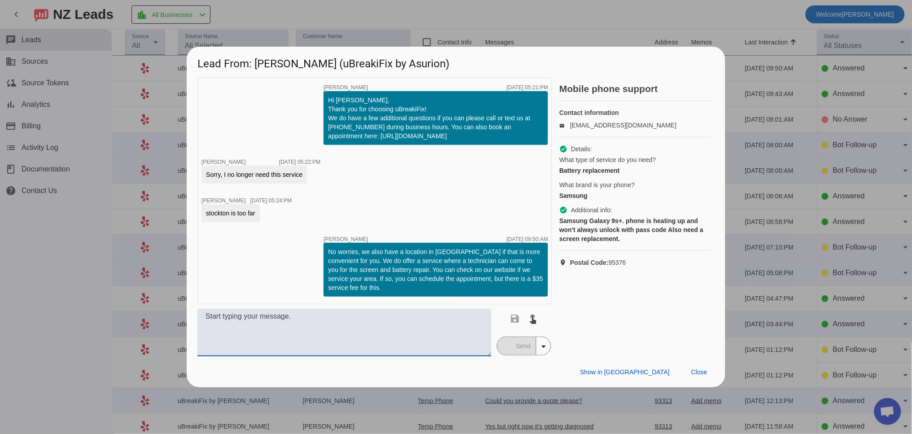
paste textarea "For a Samsung S9+, we offer a part that comes with a new screen, battery, and f…"
click at [207, 320] on textarea "For a Samsung S9+, we offer a part that comes with a new screen, battery, and f…" at bounding box center [345, 333] width 294 height 48
type textarea "For a Samsung S9+, we offer a part that comes with a new screen, battery, and f…"
click at [321, 333] on textarea "For a Samsung S9+, we offer a part that comes with a new screen, battery, and f…" at bounding box center [345, 333] width 294 height 48
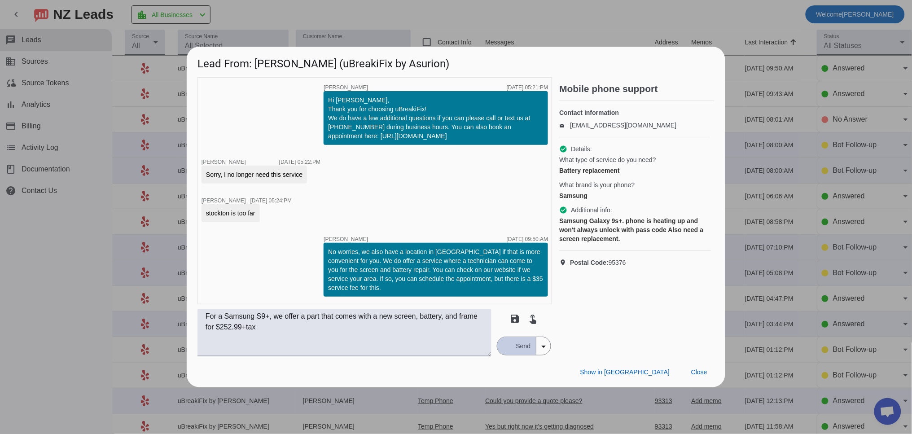
click at [528, 346] on span "Send" at bounding box center [524, 346] width 26 height 18
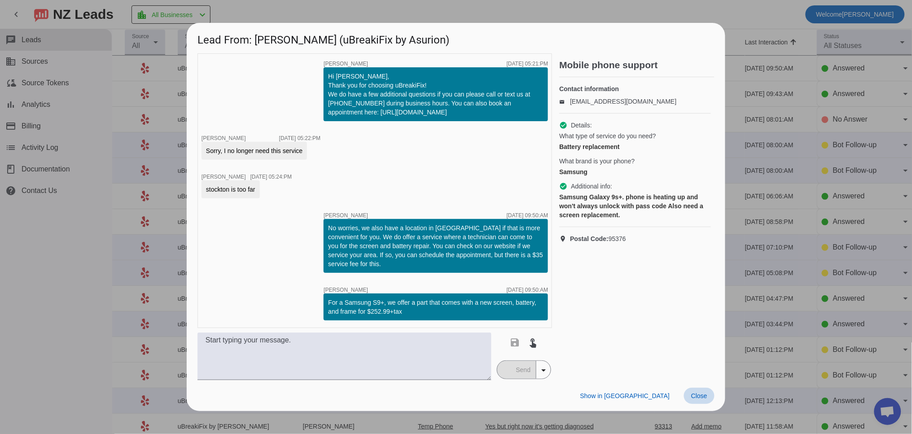
click at [705, 395] on span "Close" at bounding box center [699, 395] width 16 height 7
